Goal: Task Accomplishment & Management: Use online tool/utility

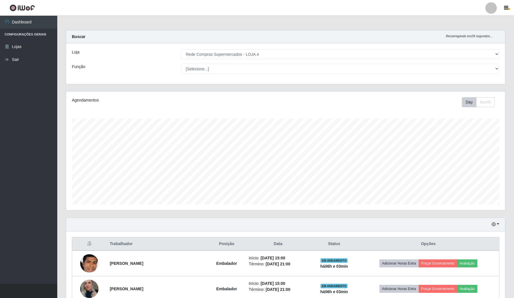
select select "159"
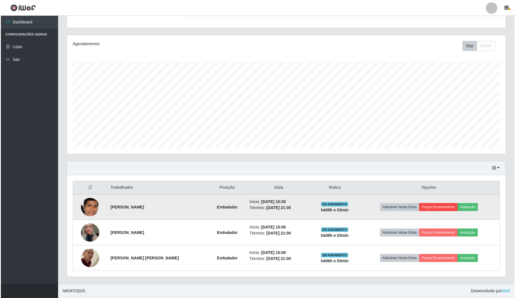
scroll to position [119, 438]
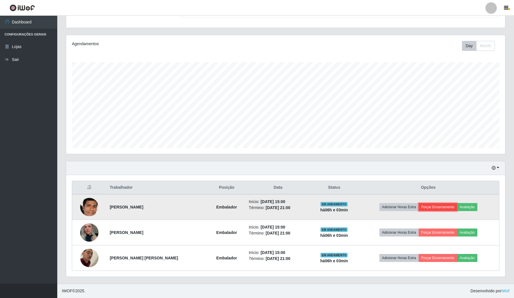
click at [457, 206] on button "Forçar Encerramento" at bounding box center [437, 207] width 38 height 8
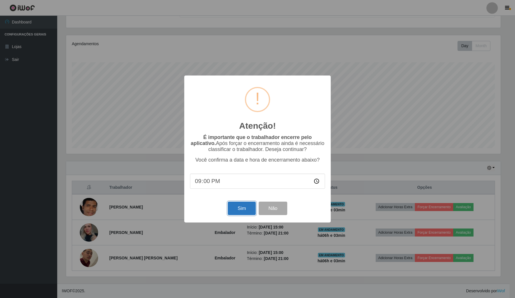
click at [241, 215] on button "Sim" at bounding box center [242, 208] width 28 height 13
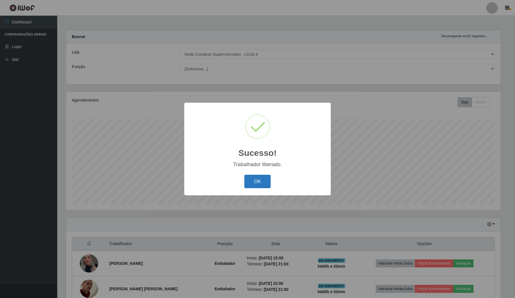
click at [257, 182] on button "OK" at bounding box center [257, 181] width 27 height 13
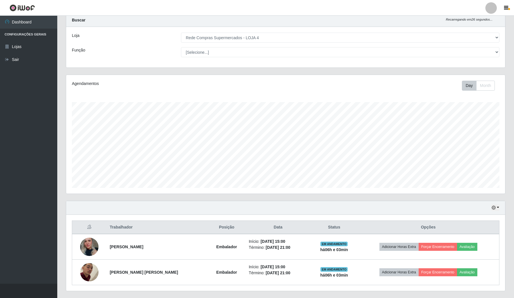
scroll to position [31, 0]
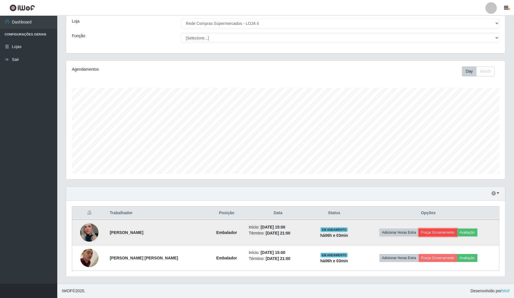
click at [442, 231] on button "Forçar Encerramento" at bounding box center [437, 233] width 38 height 8
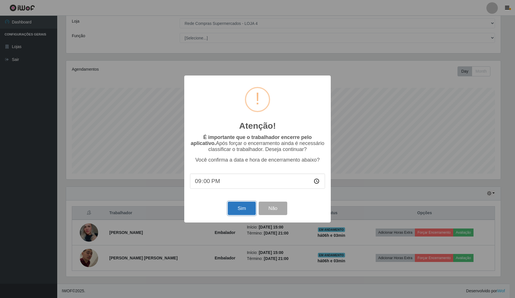
click at [242, 212] on button "Sim" at bounding box center [242, 208] width 28 height 13
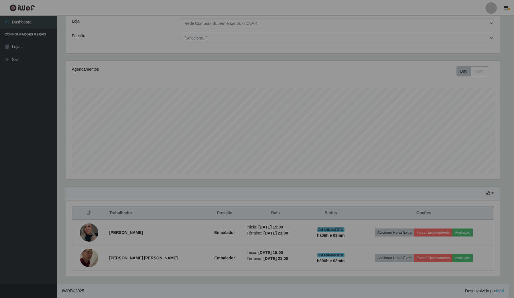
scroll to position [119, 438]
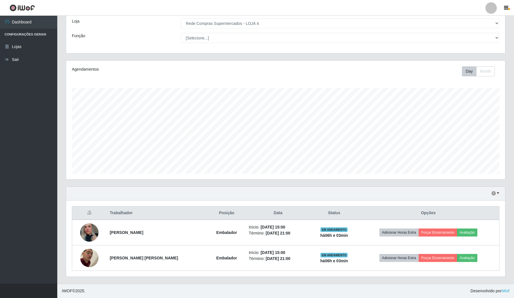
click at [403, 211] on th "Opções" at bounding box center [428, 213] width 142 height 13
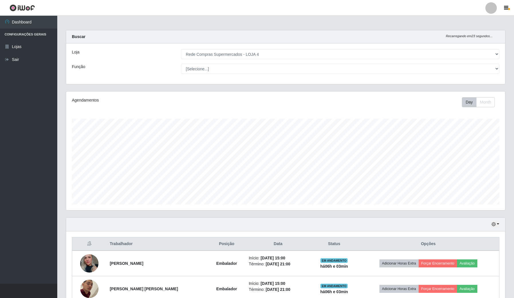
scroll to position [119, 434]
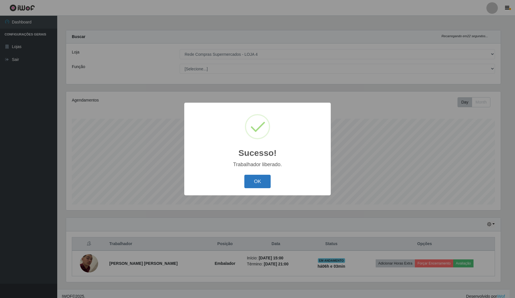
click at [265, 179] on button "OK" at bounding box center [257, 181] width 27 height 13
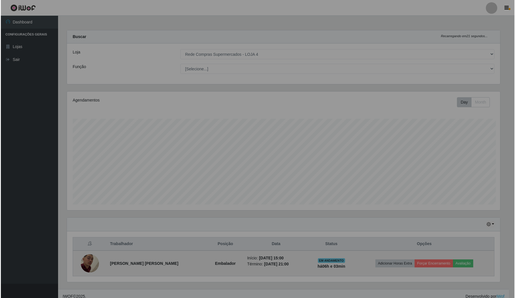
scroll to position [119, 438]
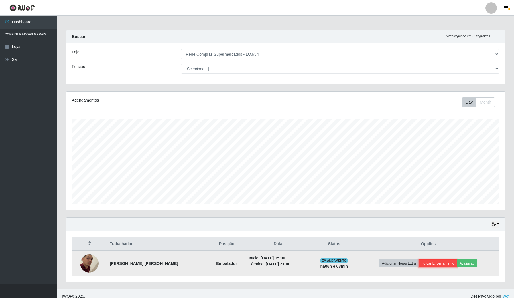
click at [440, 261] on button "Forçar Encerramento" at bounding box center [437, 263] width 38 height 8
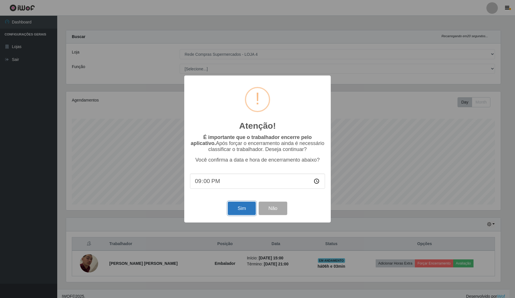
click at [247, 205] on button "Sim" at bounding box center [242, 208] width 28 height 13
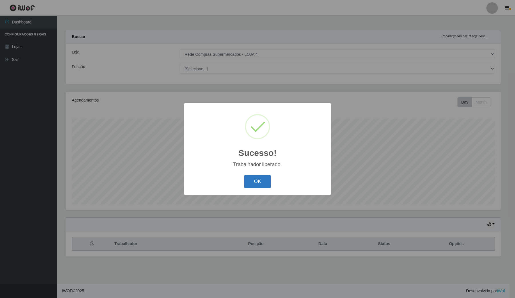
click at [248, 182] on button "OK" at bounding box center [257, 181] width 27 height 13
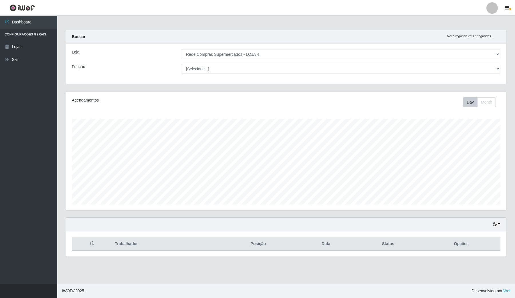
scroll to position [119, 440]
click at [499, 226] on button "button" at bounding box center [496, 224] width 8 height 7
click at [474, 176] on button "1 dia" at bounding box center [477, 179] width 45 height 12
